Goal: Information Seeking & Learning: Check status

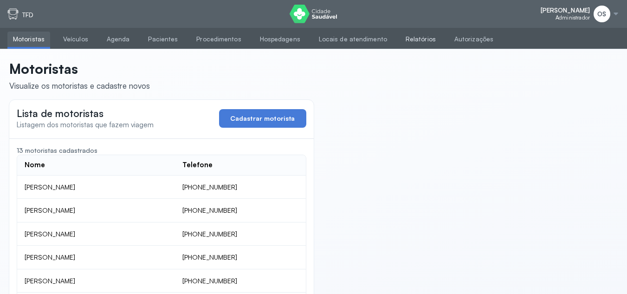
click at [414, 39] on link "Relatórios" at bounding box center [420, 39] width 41 height 15
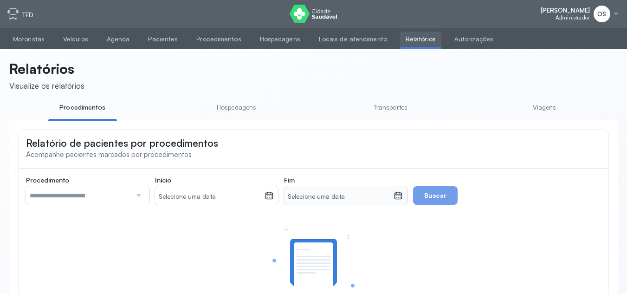
click at [406, 107] on link "Transportes" at bounding box center [390, 107] width 69 height 15
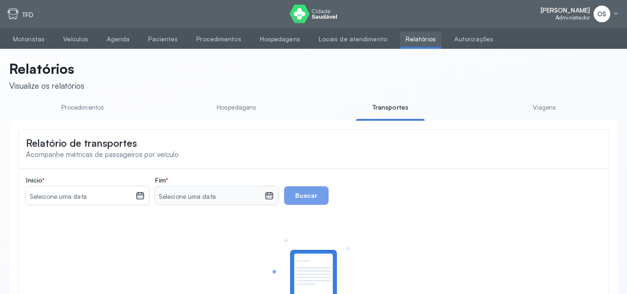
click at [140, 198] on icon at bounding box center [140, 196] width 5 height 2
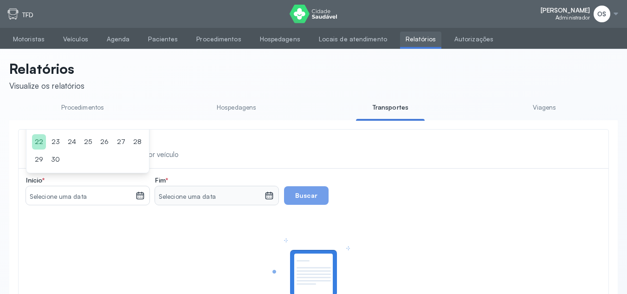
click at [33, 142] on div "22" at bounding box center [39, 141] width 14 height 15
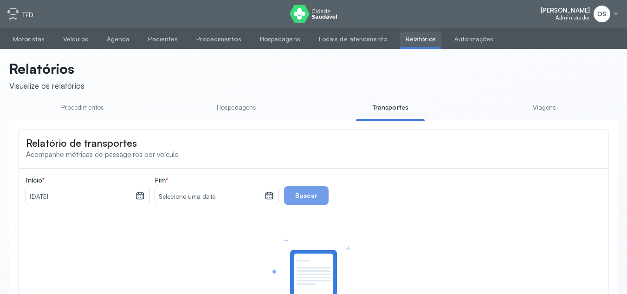
click at [269, 195] on icon at bounding box center [268, 195] width 9 height 9
click at [170, 148] on div "22" at bounding box center [168, 141] width 14 height 15
click at [294, 200] on button "Buscar" at bounding box center [306, 195] width 45 height 19
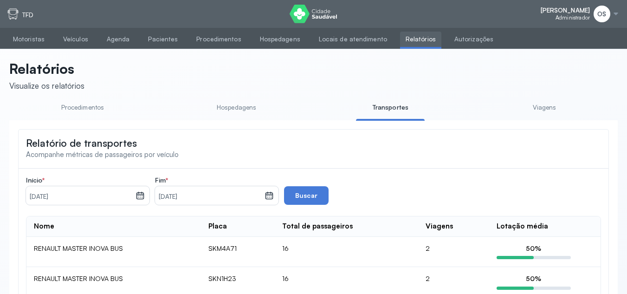
click at [539, 109] on link "Viagens" at bounding box center [544, 107] width 69 height 15
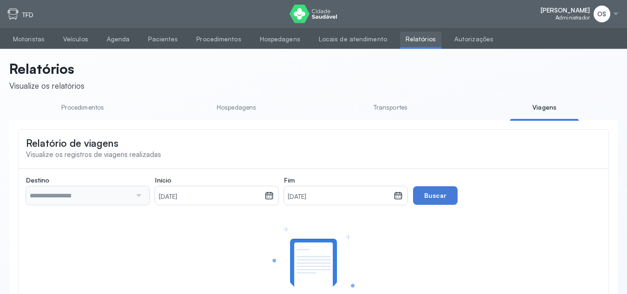
type input "**********"
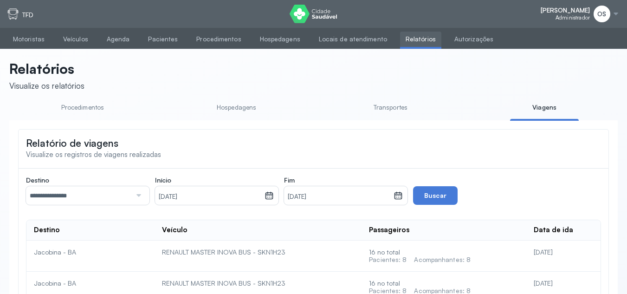
click at [135, 198] on div at bounding box center [137, 195] width 13 height 19
click at [450, 198] on button "Buscar" at bounding box center [435, 195] width 45 height 19
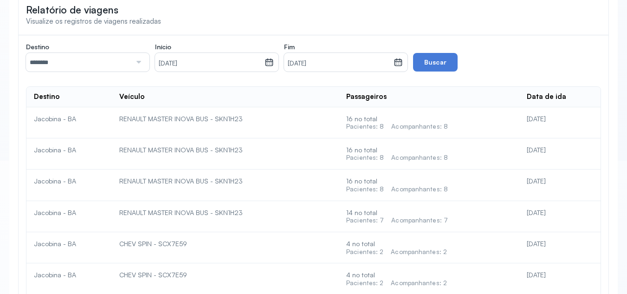
scroll to position [108, 0]
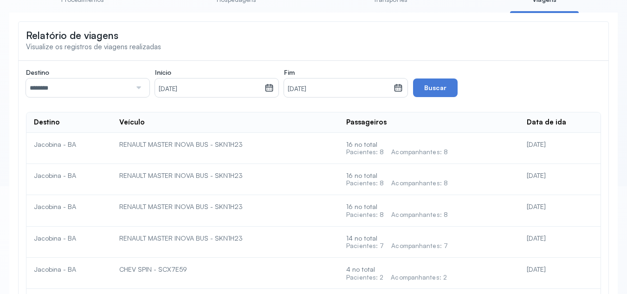
click at [462, 159] on td "16 no total Pacientes: 8 Acompanhantes: 8" at bounding box center [429, 148] width 180 height 31
click at [530, 154] on td "[DATE]" at bounding box center [559, 148] width 81 height 31
click at [426, 151] on div "Acompanhantes: 8" at bounding box center [419, 152] width 57 height 8
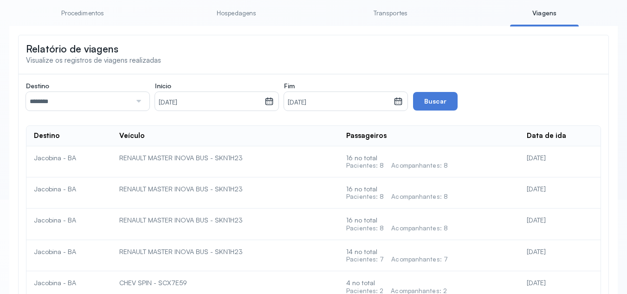
scroll to position [139, 0]
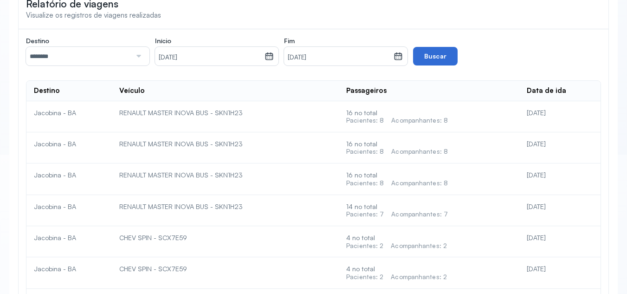
click at [440, 54] on button "Buscar" at bounding box center [435, 56] width 45 height 19
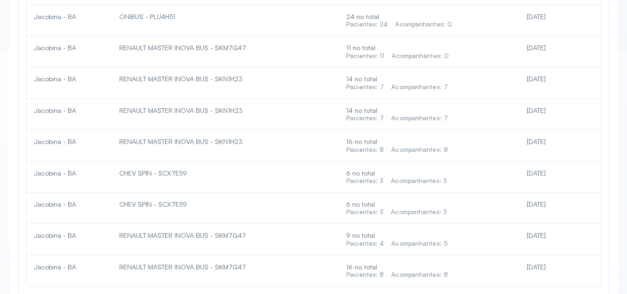
scroll to position [850, 0]
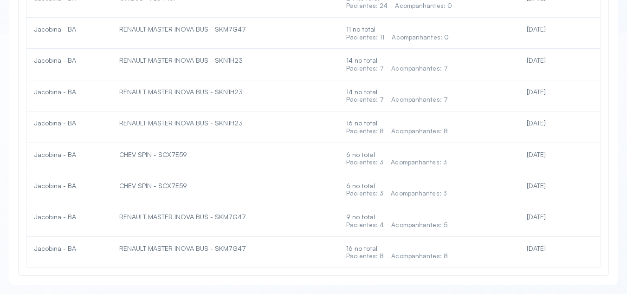
click at [524, 256] on td "[DATE]" at bounding box center [559, 252] width 81 height 31
click at [460, 119] on div "16 no total Pacientes: 8 Acompanhantes: 8" at bounding box center [429, 127] width 166 height 16
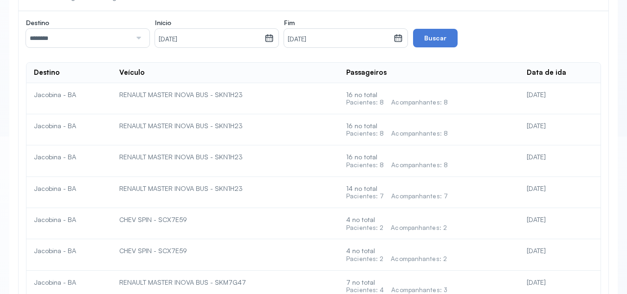
scroll to position [139, 0]
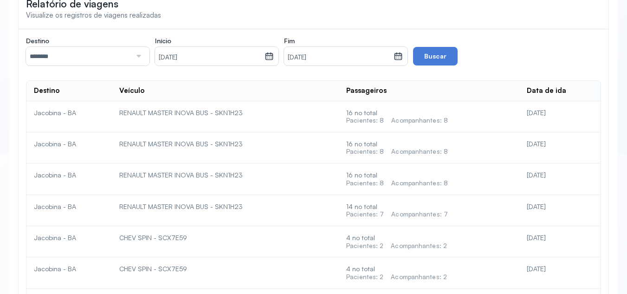
click at [542, 113] on div "[DATE]" at bounding box center [559, 113] width 66 height 8
drag, startPoint x: 420, startPoint y: 154, endPoint x: 431, endPoint y: 125, distance: 30.8
click at [420, 149] on div "16 no total Pacientes: 8 Acompanhantes: 8" at bounding box center [429, 148] width 166 height 16
click at [431, 124] on div "Acompanhantes: 8" at bounding box center [419, 120] width 57 height 8
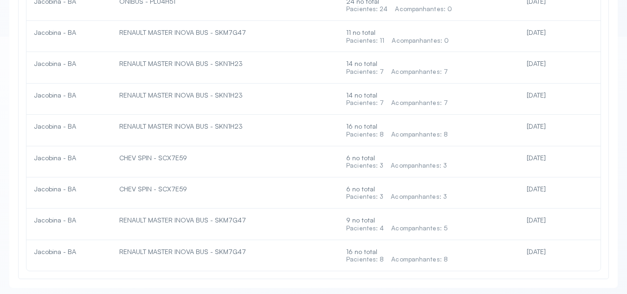
scroll to position [850, 0]
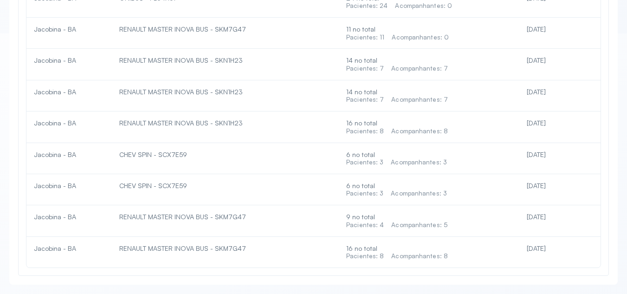
click at [501, 213] on div "9 no total Pacientes: 4 Acompanhantes: 5" at bounding box center [429, 220] width 166 height 16
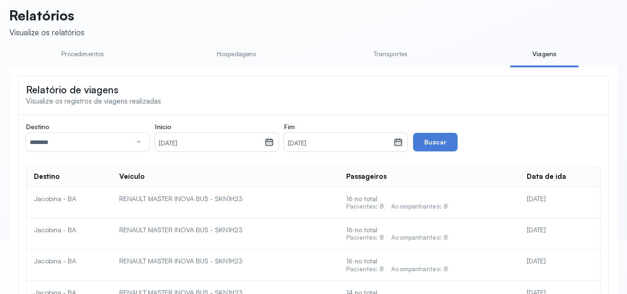
scroll to position [0, 0]
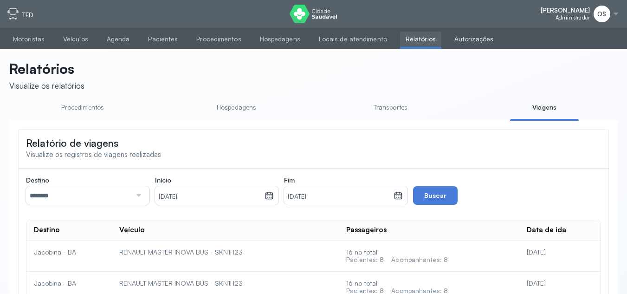
click at [454, 39] on link "Autorizações" at bounding box center [474, 39] width 50 height 15
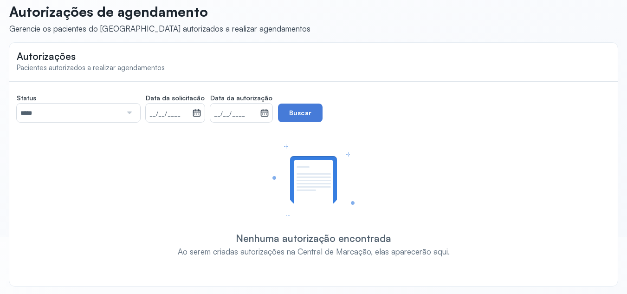
scroll to position [58, 0]
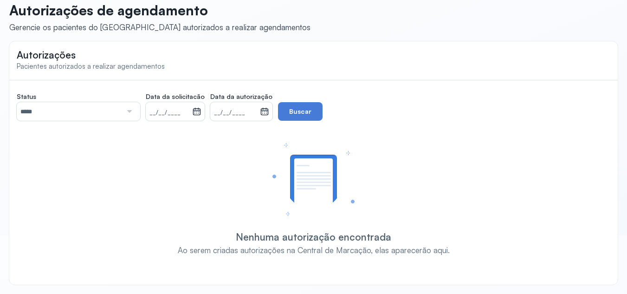
click at [123, 109] on div at bounding box center [128, 111] width 13 height 19
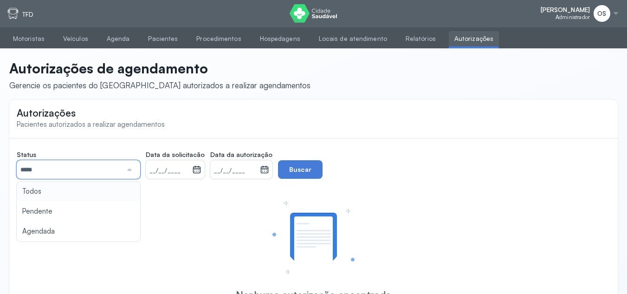
scroll to position [0, 0]
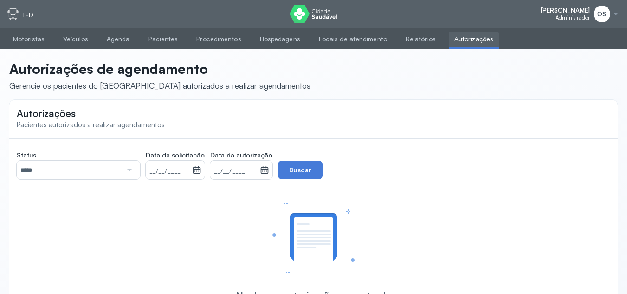
click at [610, 7] on div "OS" at bounding box center [606, 14] width 26 height 17
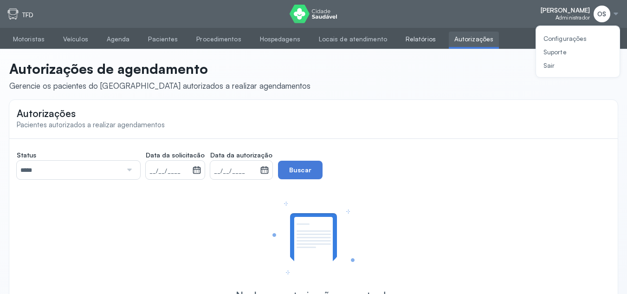
click at [400, 40] on link "Relatórios" at bounding box center [420, 39] width 41 height 15
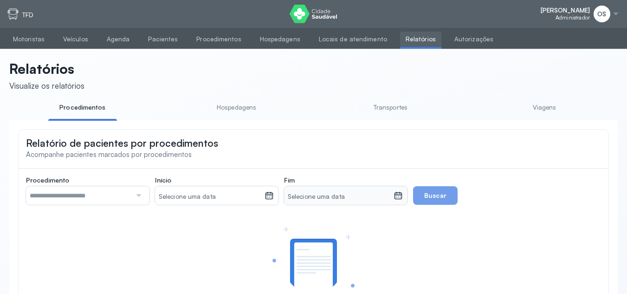
click at [549, 105] on link "Viagens" at bounding box center [544, 107] width 69 height 15
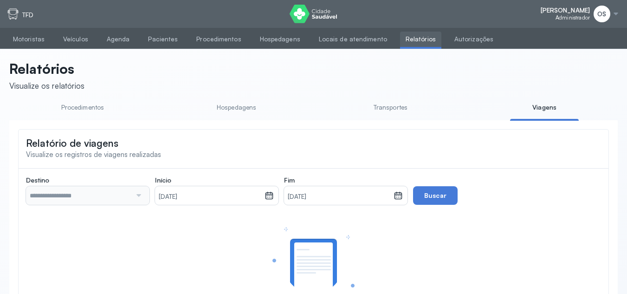
type input "**********"
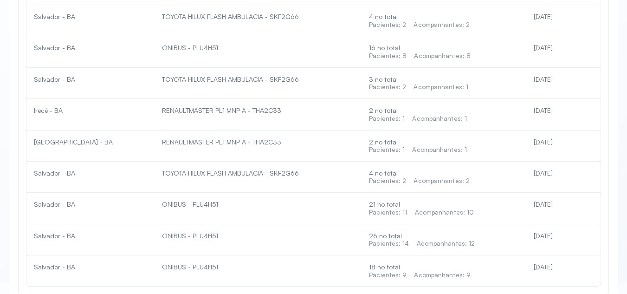
scroll to position [2381, 0]
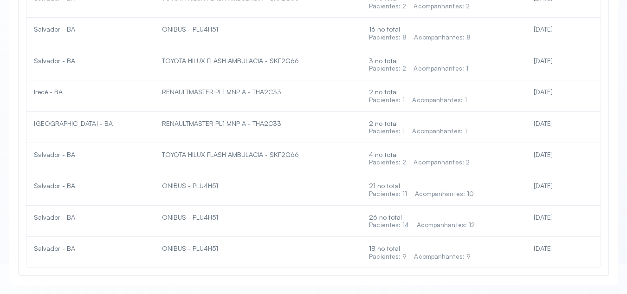
click at [388, 251] on div "18 no total Pacientes: 9 Acompanhantes: 9" at bounding box center [444, 252] width 150 height 16
click at [231, 246] on div "ONIBUS - PLU4H51" at bounding box center [258, 248] width 192 height 8
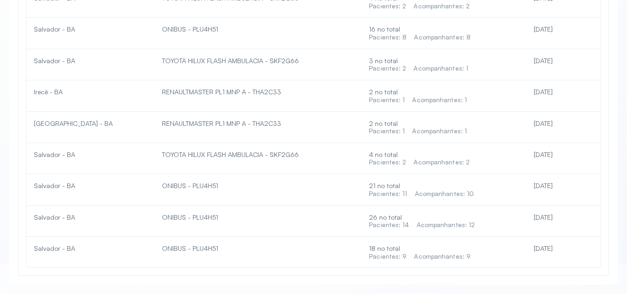
click at [231, 247] on div "ONIBUS - PLU4H51" at bounding box center [258, 248] width 192 height 8
click at [220, 245] on div "ONIBUS - PLU4H51" at bounding box center [258, 248] width 192 height 8
click at [228, 218] on div "ONIBUS - PLU4H51" at bounding box center [258, 217] width 192 height 8
drag, startPoint x: 228, startPoint y: 218, endPoint x: 185, endPoint y: 211, distance: 43.6
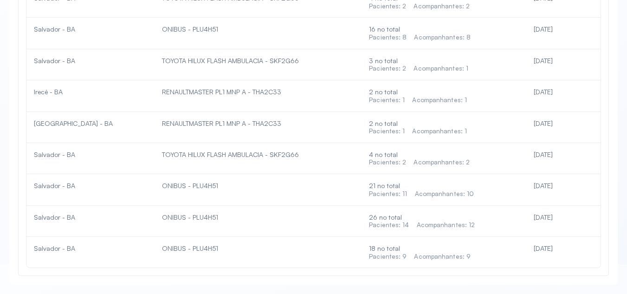
click at [199, 215] on div "ONIBUS - PLU4H51" at bounding box center [258, 217] width 192 height 8
click at [185, 211] on td "ONIBUS - PLU4H51" at bounding box center [257, 220] width 207 height 31
click at [181, 213] on td "ONIBUS - PLU4H51" at bounding box center [257, 220] width 207 height 31
click at [180, 220] on div "ONIBUS - PLU4H51" at bounding box center [258, 217] width 192 height 8
drag, startPoint x: 225, startPoint y: 222, endPoint x: 214, endPoint y: 221, distance: 11.2
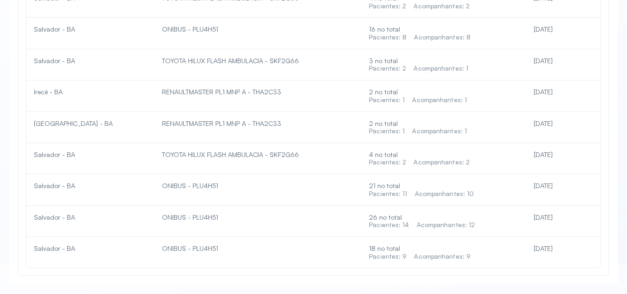
click at [224, 222] on td "ONIBUS - PLU4H51" at bounding box center [257, 220] width 207 height 31
click at [213, 224] on td "ONIBUS - PLU4H51" at bounding box center [257, 220] width 207 height 31
click at [216, 179] on td "ONIBUS - PLU4H51" at bounding box center [257, 189] width 207 height 31
click at [223, 185] on div "ONIBUS - PLU4H51" at bounding box center [258, 185] width 192 height 8
click at [211, 154] on div "TOYOTA HILUX FLASH AMBULACIA - SKF2G66" at bounding box center [258, 154] width 192 height 8
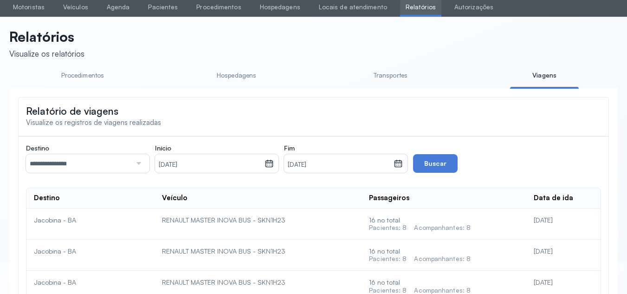
scroll to position [46, 0]
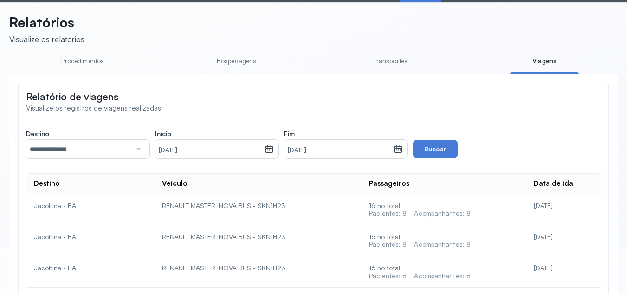
click at [247, 61] on link "Hospedagens" at bounding box center [236, 60] width 69 height 15
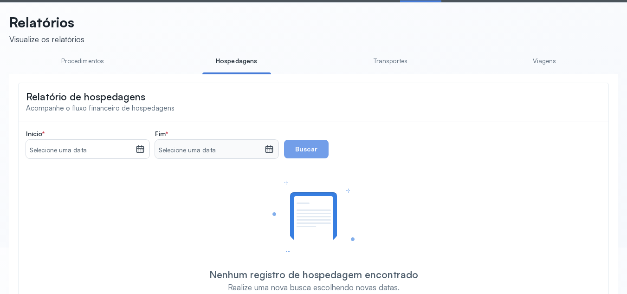
click at [398, 60] on link "Transportes" at bounding box center [390, 60] width 69 height 15
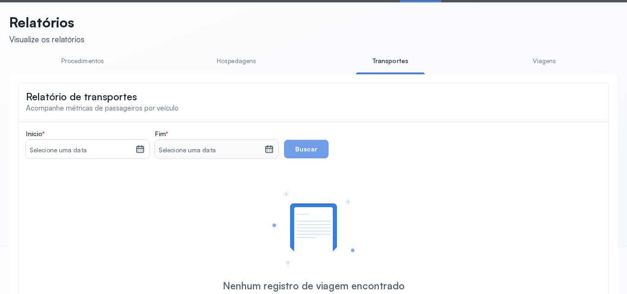
click at [81, 61] on link "Procedimentos" at bounding box center [82, 60] width 69 height 15
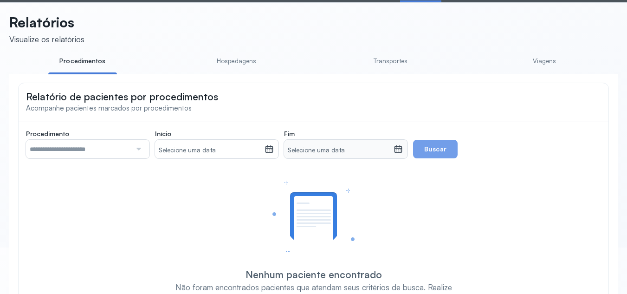
click at [391, 60] on link "Transportes" at bounding box center [390, 60] width 69 height 15
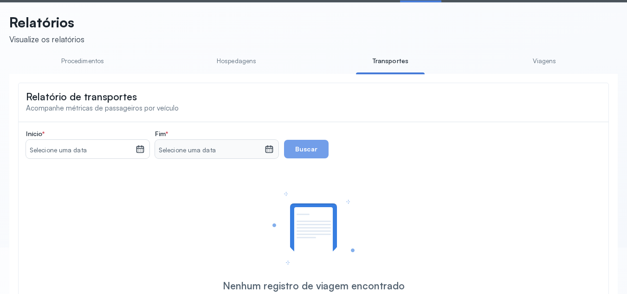
click at [550, 58] on link "Viagens" at bounding box center [544, 60] width 69 height 15
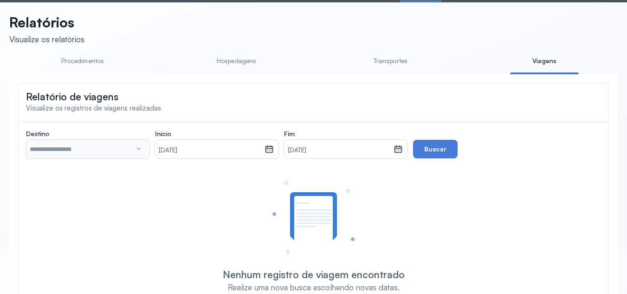
scroll to position [95, 0]
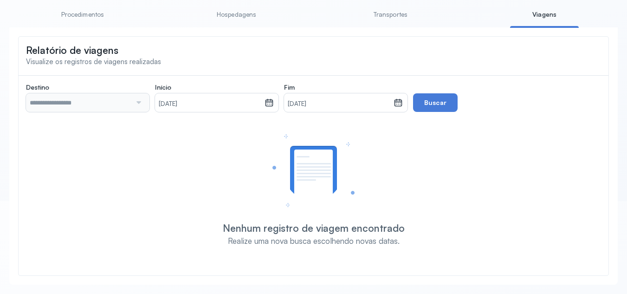
type input "**********"
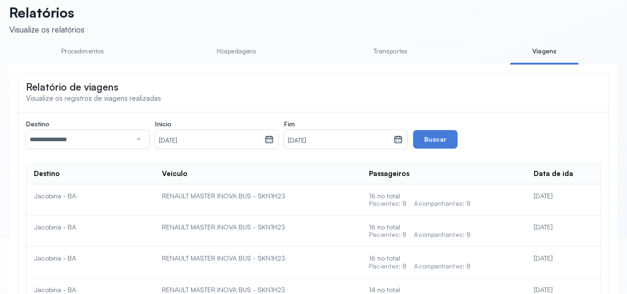
scroll to position [0, 0]
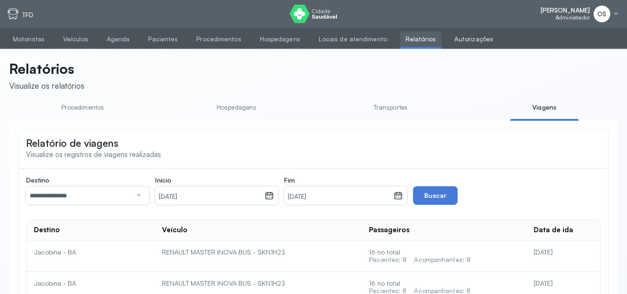
click at [452, 38] on link "Autorizações" at bounding box center [474, 39] width 50 height 15
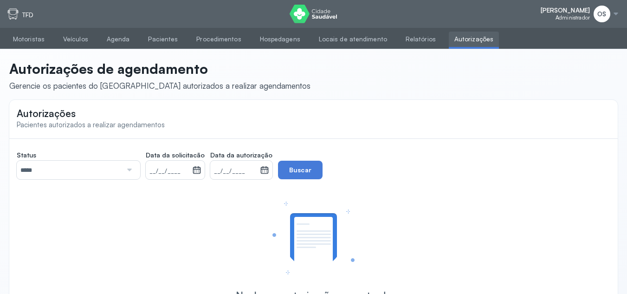
click at [11, 14] on img at bounding box center [12, 13] width 11 height 11
click at [28, 13] on p "TFD" at bounding box center [27, 15] width 11 height 8
click at [34, 15] on div "TFD" at bounding box center [109, 13] width 204 height 11
drag, startPoint x: 71, startPoint y: 15, endPoint x: 233, endPoint y: 4, distance: 162.7
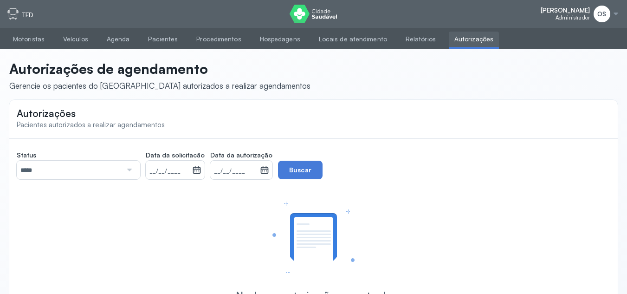
click at [114, 7] on div "[PERSON_NAME] Administrador OS Configurações Suporte Sair TFD" at bounding box center [313, 14] width 627 height 28
click at [353, 51] on div "Autorizações de agendamento Gerencie os pacientes do [GEOGRAPHIC_DATA] autoriza…" at bounding box center [313, 74] width 608 height 51
drag, startPoint x: 314, startPoint y: 252, endPoint x: 120, endPoint y: 262, distance: 194.1
click at [120, 262] on div "Nenhuma autorização encontrada Ao serem criadas autorizações na Central de Marc…" at bounding box center [313, 257] width 575 height 112
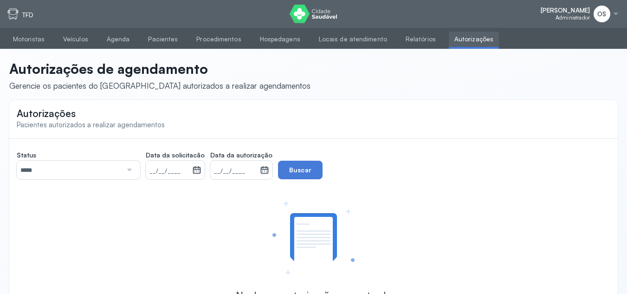
click at [519, 187] on div "Status ***** Todos Pendente Agendada Data da solicitacão __/__/____ [DATE] S T …" at bounding box center [313, 229] width 593 height 167
click at [615, 13] on div at bounding box center [615, 13] width 7 height 7
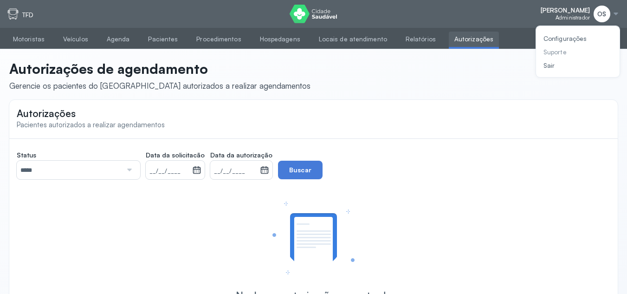
click at [564, 53] on div "Suporte" at bounding box center [564, 52] width 43 height 8
